Goal: Navigation & Orientation: Find specific page/section

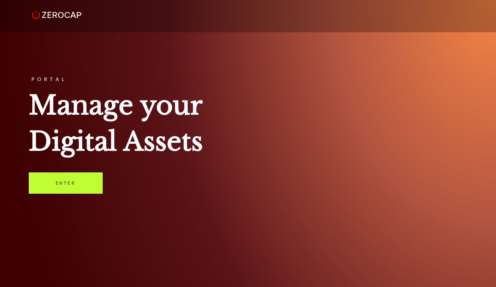
click at [76, 180] on link "Enter" at bounding box center [66, 182] width 74 height 21
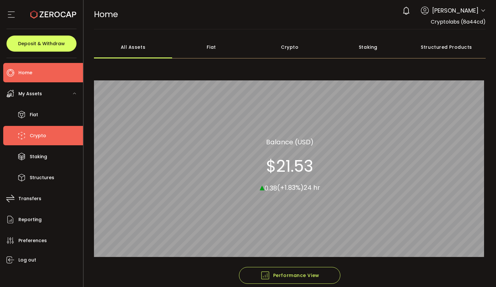
click at [41, 132] on span "Crypto" at bounding box center [38, 135] width 16 height 9
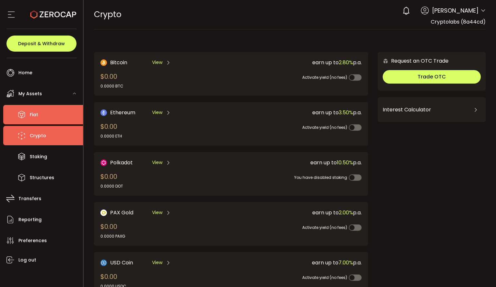
click at [47, 117] on li "Fiat" at bounding box center [43, 114] width 80 height 19
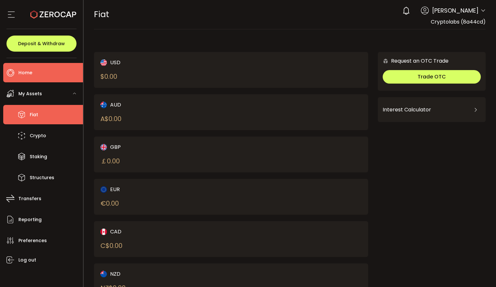
click at [41, 74] on li "Home" at bounding box center [43, 72] width 80 height 19
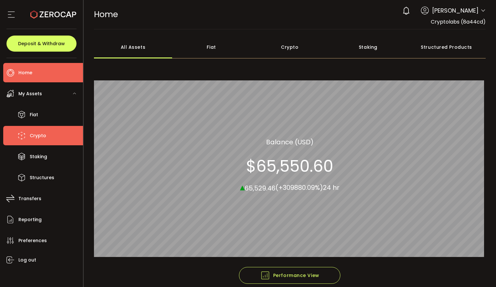
click at [34, 128] on li "Crypto" at bounding box center [43, 135] width 80 height 19
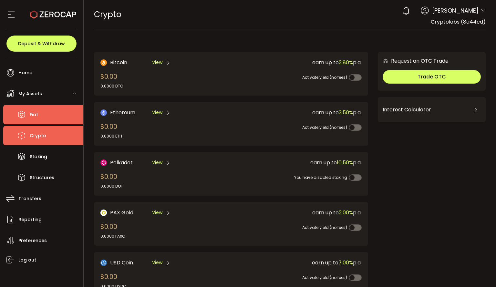
click at [32, 109] on li "Fiat" at bounding box center [43, 114] width 80 height 19
